Goal: Information Seeking & Learning: Check status

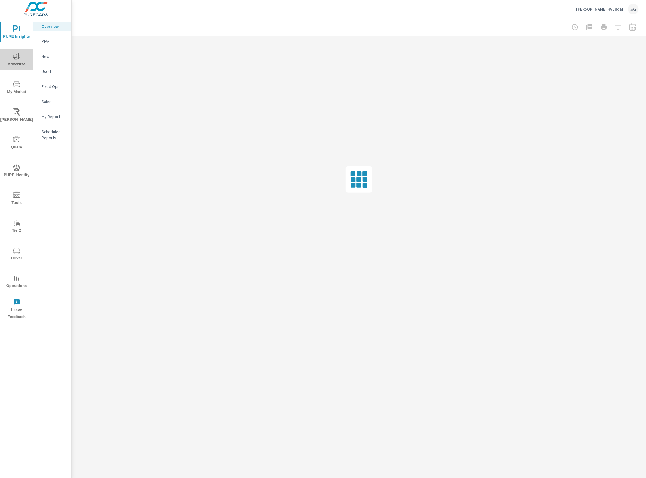
click at [26, 66] on span "Advertise" at bounding box center [16, 60] width 29 height 15
click at [54, 85] on p "Social" at bounding box center [54, 86] width 25 height 6
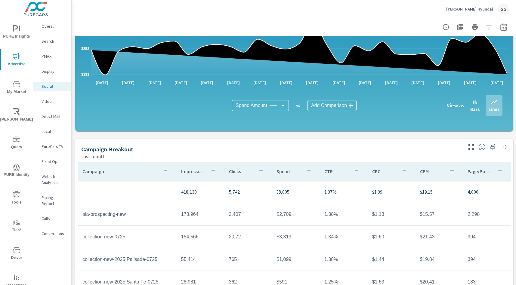
scroll to position [151, 0]
